Goal: Navigation & Orientation: Understand site structure

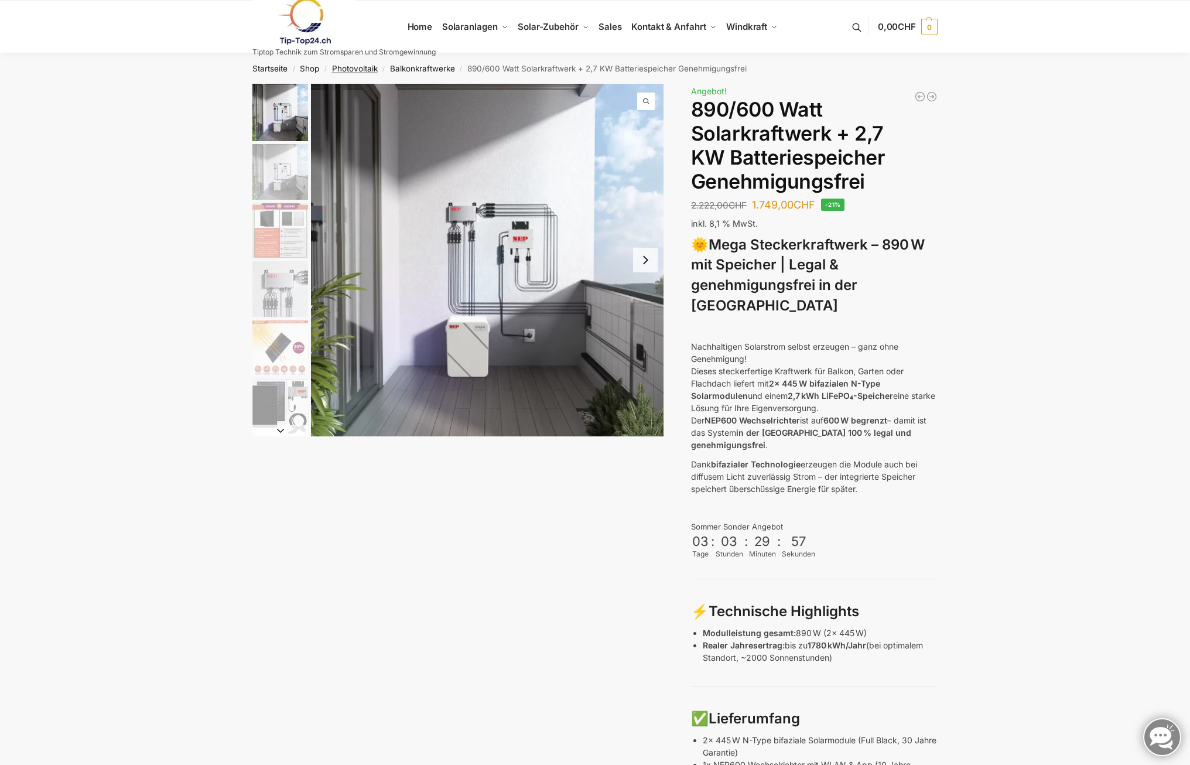
click at [366, 67] on link "Photovoltaik" at bounding box center [355, 68] width 46 height 9
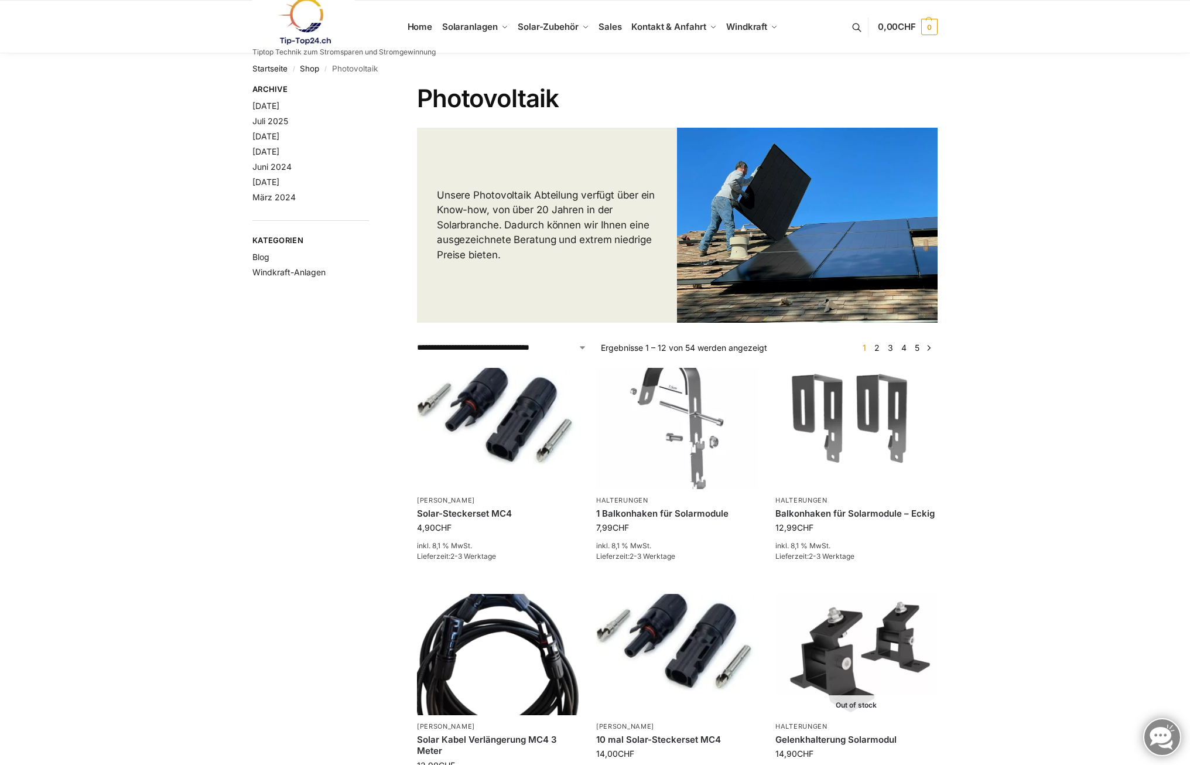
click at [426, 28] on link at bounding box center [343, 21] width 183 height 47
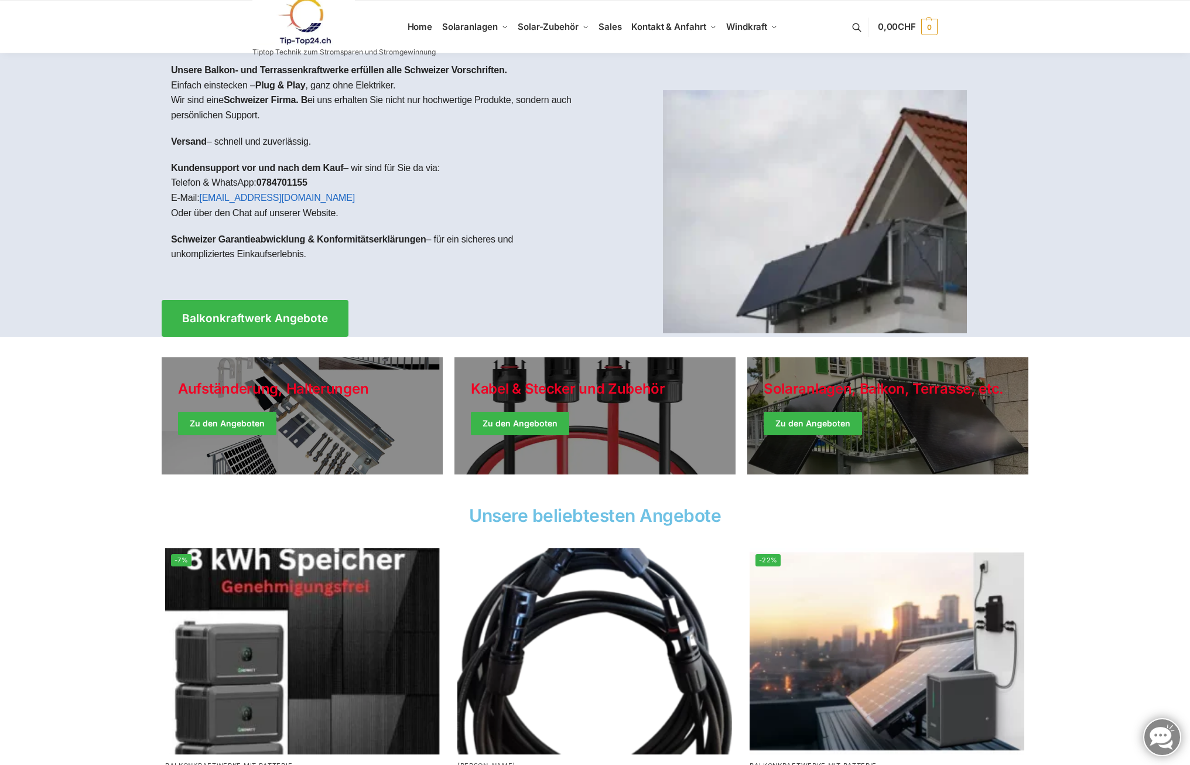
click at [425, 23] on link at bounding box center [343, 21] width 183 height 47
click at [760, 33] on link "Windkraft" at bounding box center [753, 27] width 62 height 53
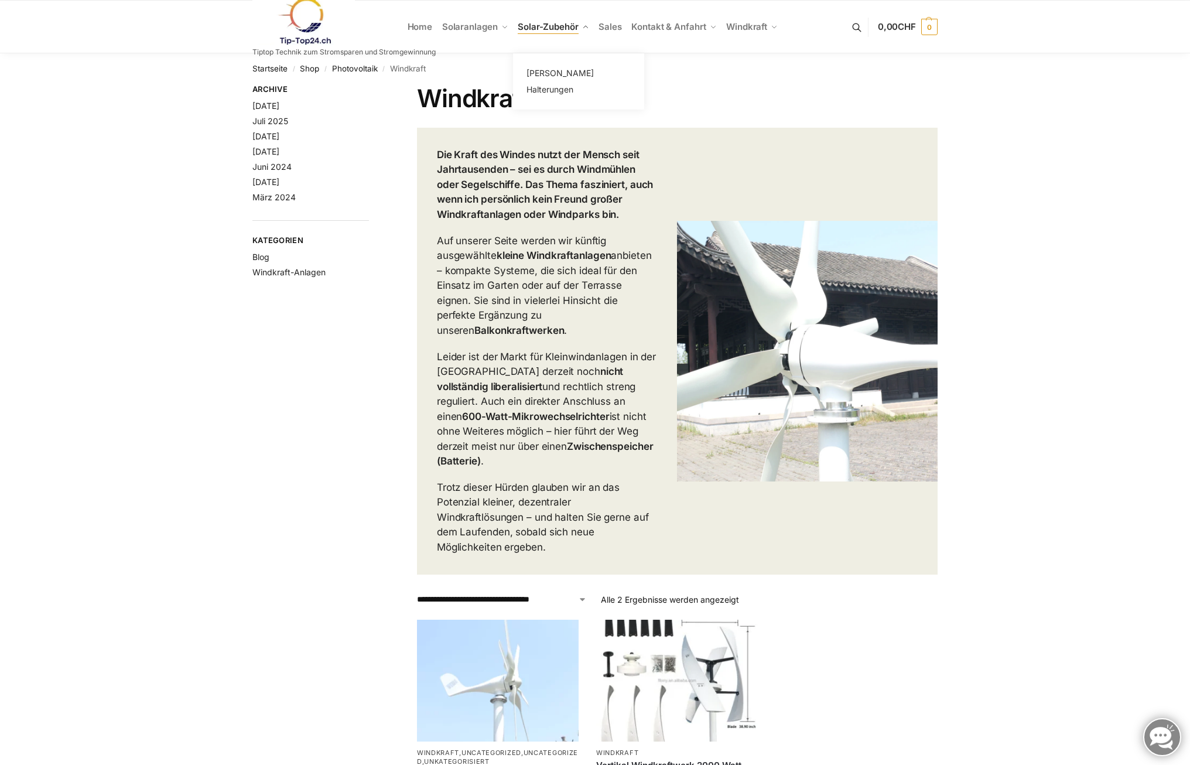
click at [563, 23] on span "Solar-Zubehör" at bounding box center [548, 26] width 61 height 11
